Goal: Information Seeking & Learning: Learn about a topic

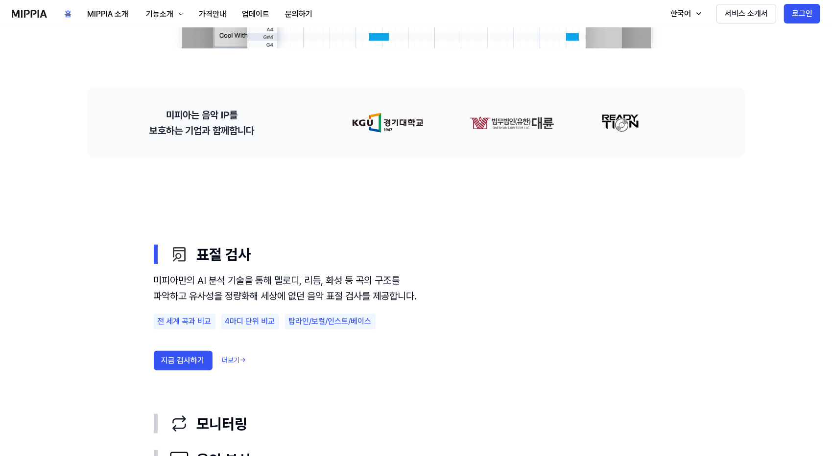
scroll to position [490, 0]
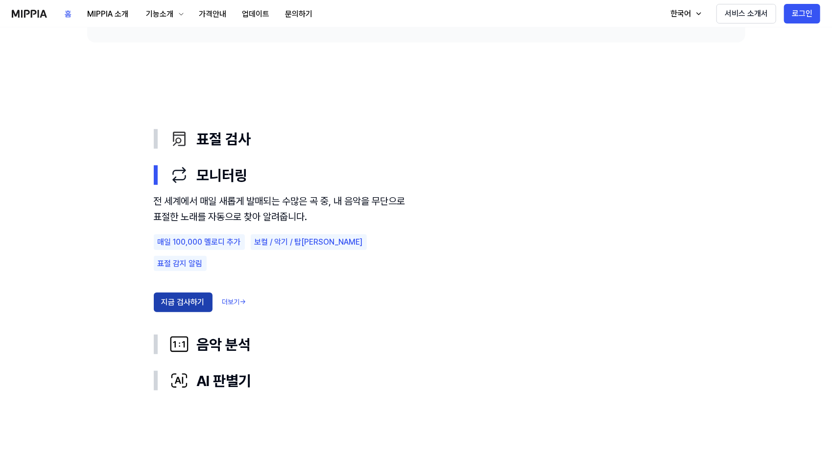
click at [198, 293] on button "지금 검사하기" at bounding box center [183, 303] width 59 height 20
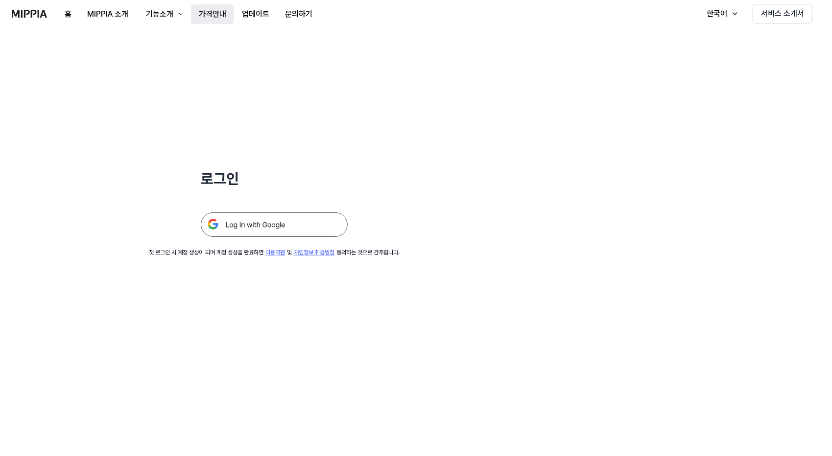
click at [217, 13] on button "가격안내" at bounding box center [212, 14] width 43 height 20
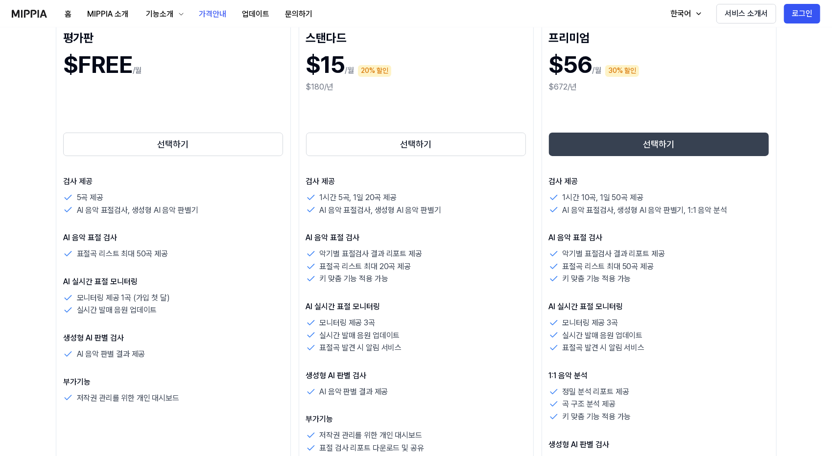
scroll to position [98, 0]
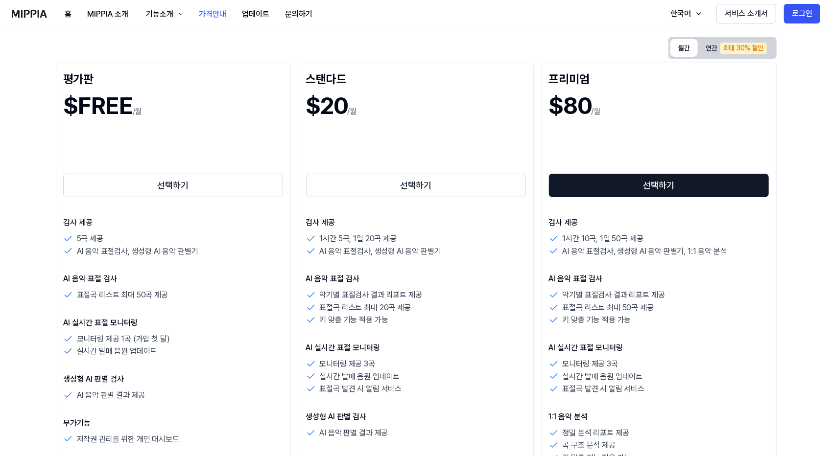
click at [686, 51] on button "월간" at bounding box center [683, 48] width 27 height 18
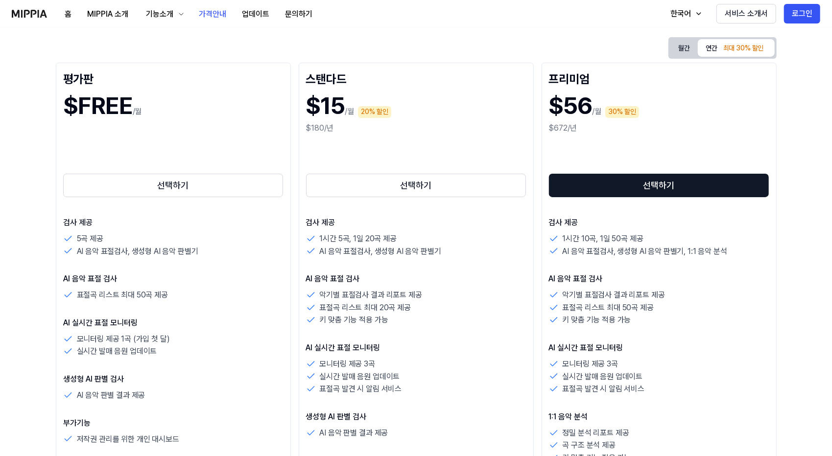
click at [725, 50] on div "최대 30% 할인" at bounding box center [743, 49] width 47 height 12
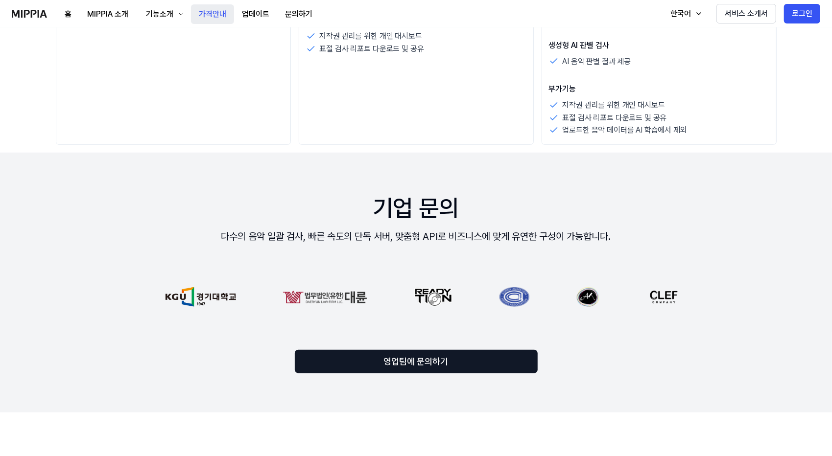
scroll to position [0, 0]
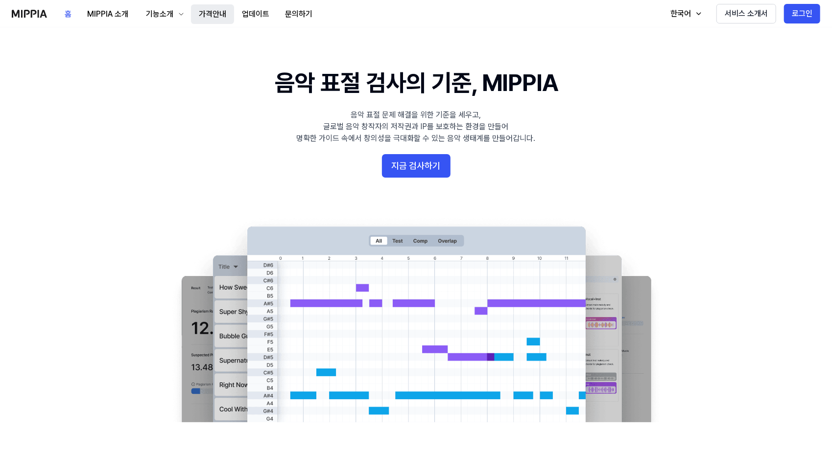
scroll to position [490, 0]
